Goal: Information Seeking & Learning: Learn about a topic

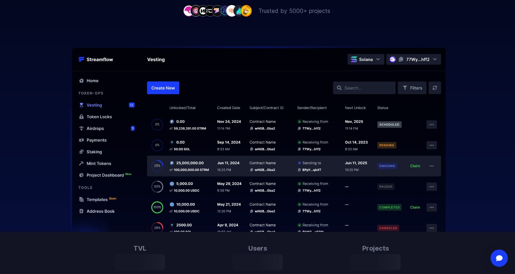
scroll to position [255, 0]
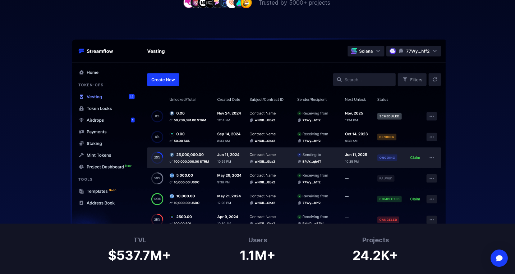
click at [365, 78] on img at bounding box center [258, 131] width 460 height 186
click at [356, 78] on img at bounding box center [258, 131] width 460 height 186
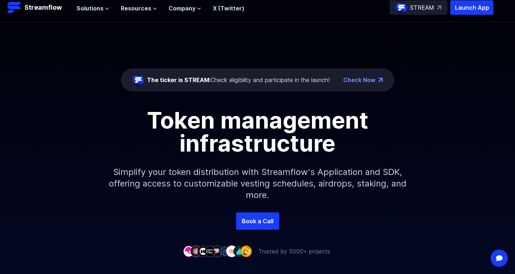
scroll to position [6, 0]
click at [265, 82] on div "The ticker is STREAM: Check eligibility and participate in the launch!" at bounding box center [238, 80] width 183 height 9
click at [227, 79] on div "The ticker is STREAM: Check eligibility and participate in the launch!" at bounding box center [238, 80] width 183 height 9
click at [281, 83] on div "The ticker is STREAM: Check eligibility and participate in the launch!" at bounding box center [238, 80] width 183 height 9
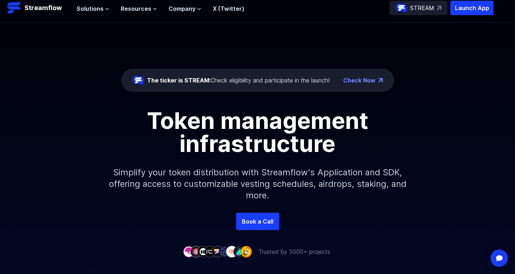
click at [280, 77] on div "The ticker is STREAM: Check eligibility and participate in the launch!" at bounding box center [238, 80] width 183 height 9
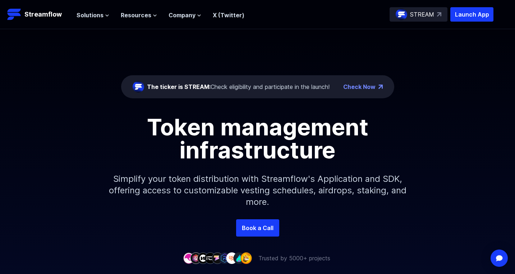
click at [364, 86] on link "Check Now" at bounding box center [359, 86] width 32 height 9
click at [51, 15] on p "Streamflow" at bounding box center [42, 14] width 37 height 10
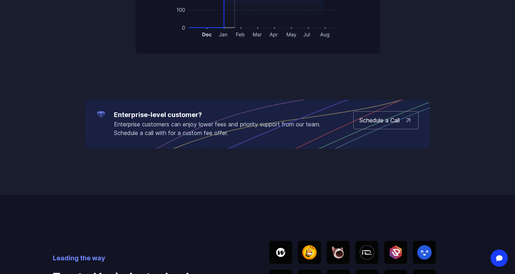
scroll to position [1241, 0]
